Goal: Information Seeking & Learning: Learn about a topic

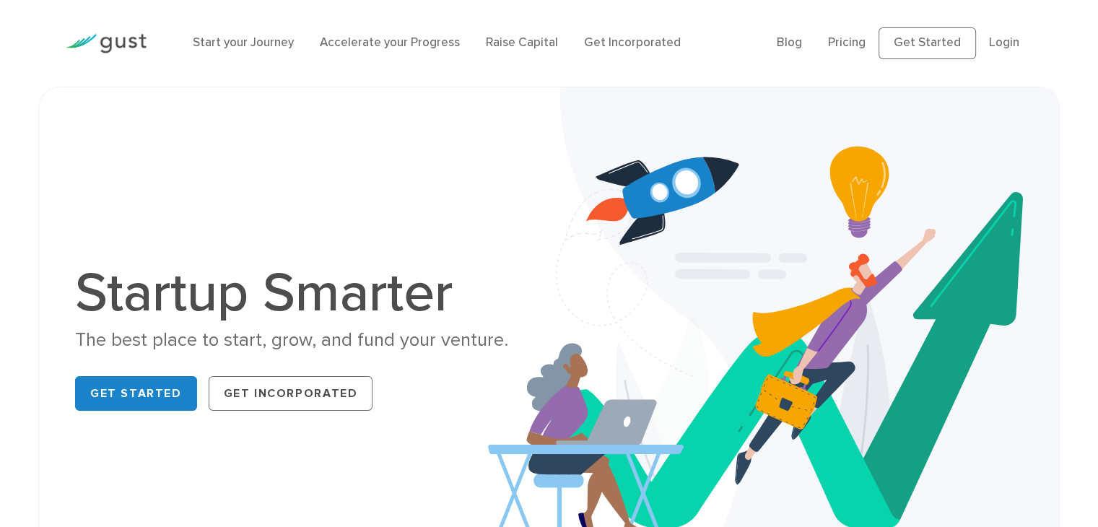
click at [797, 35] on li "Blog" at bounding box center [789, 43] width 25 height 19
click at [797, 44] on link "Blog" at bounding box center [789, 42] width 25 height 14
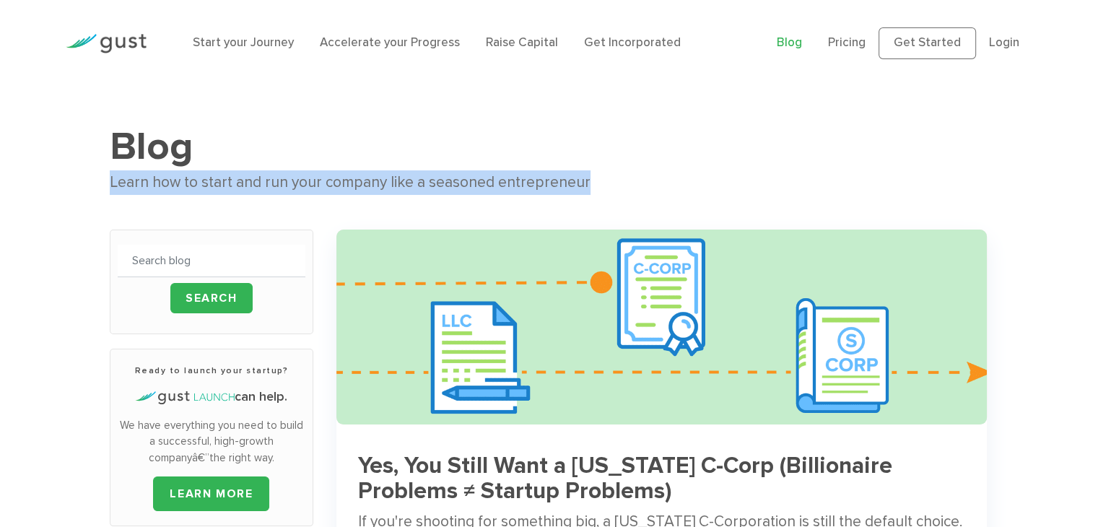
drag, startPoint x: 108, startPoint y: 181, endPoint x: 619, endPoint y: 182, distance: 510.5
click at [619, 182] on div "Learn how to start and run your company like a seasoned entrepreneur" at bounding box center [549, 182] width 879 height 25
